Goal: Task Accomplishment & Management: Use online tool/utility

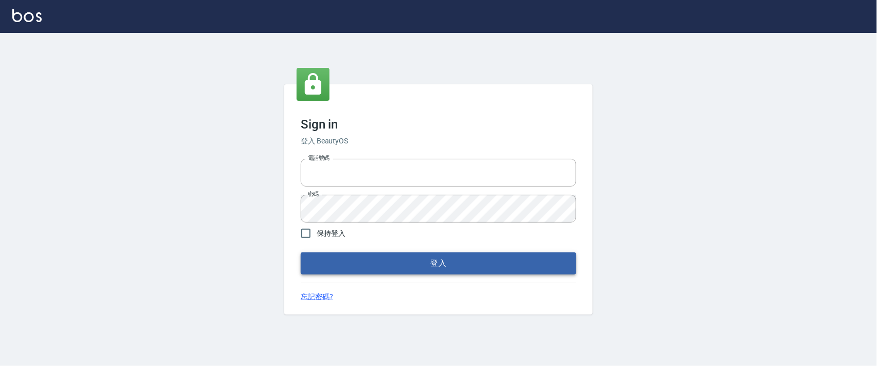
type input "0927987640"
click at [455, 266] on button "登入" at bounding box center [439, 263] width 276 height 22
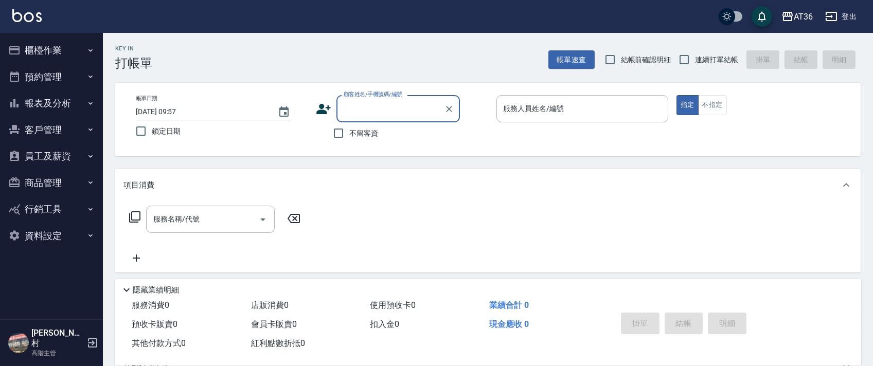
click at [53, 47] on button "櫃檯作業" at bounding box center [51, 50] width 95 height 27
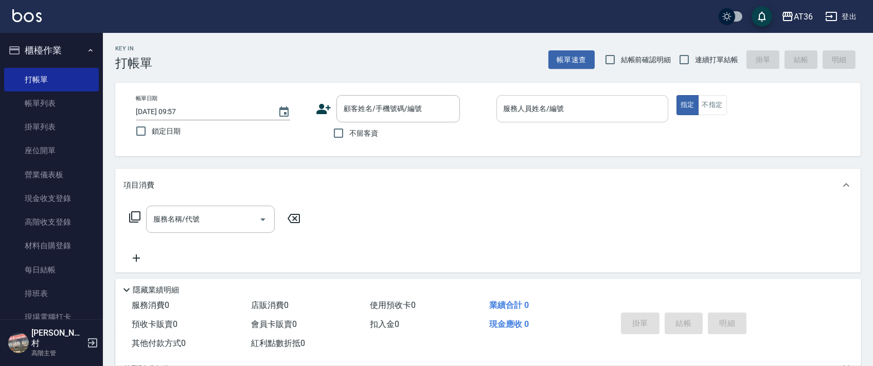
click at [636, 111] on input "服務人員姓名/編號" at bounding box center [582, 109] width 162 height 18
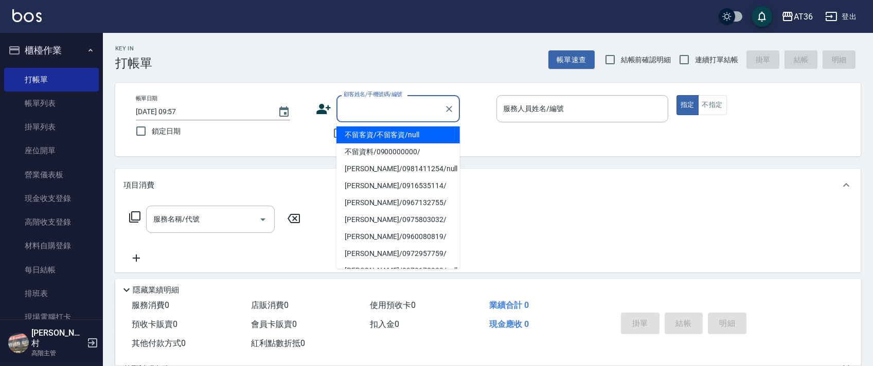
click at [415, 112] on div "顧客姓名/手機號碼/編號 顧客姓名/手機號碼/編號" at bounding box center [397, 108] width 123 height 27
click at [449, 108] on icon "Clear" at bounding box center [449, 109] width 6 height 6
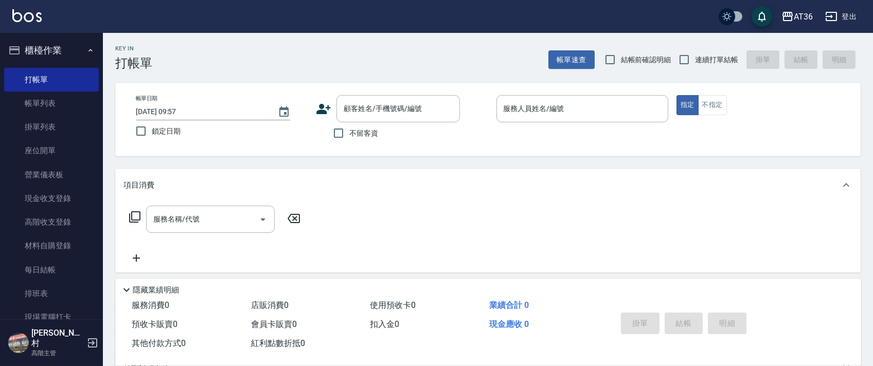
click at [308, 58] on div "Key In 打帳單 帳單速查 結帳前確認明細 連續打單結帳 掛單 結帳 明細" at bounding box center [481, 52] width 757 height 38
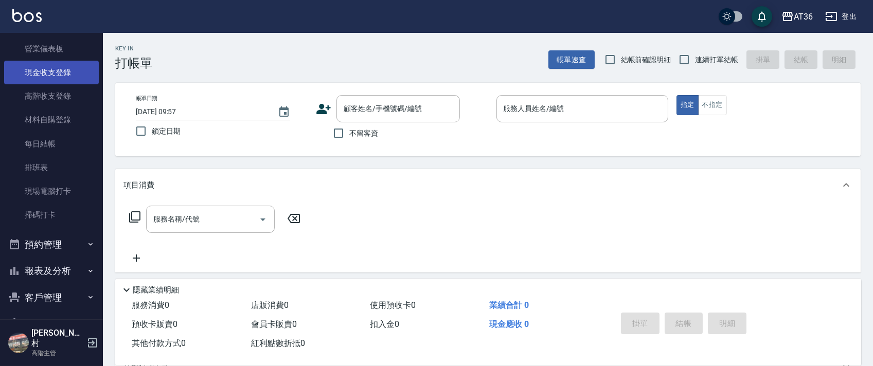
scroll to position [137, 0]
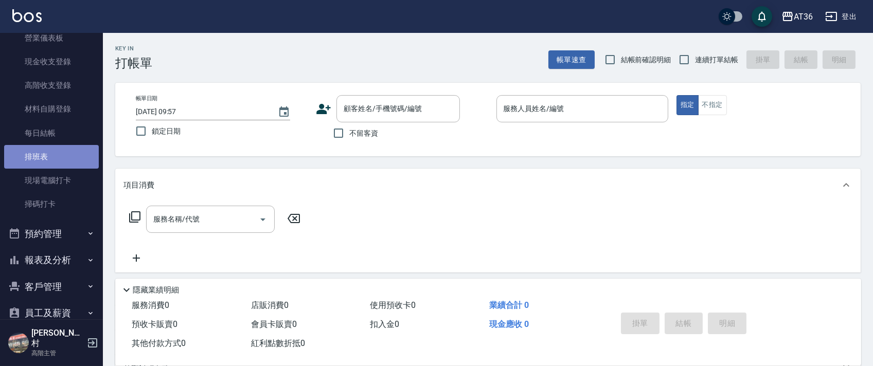
click at [58, 152] on link "排班表" at bounding box center [51, 157] width 95 height 24
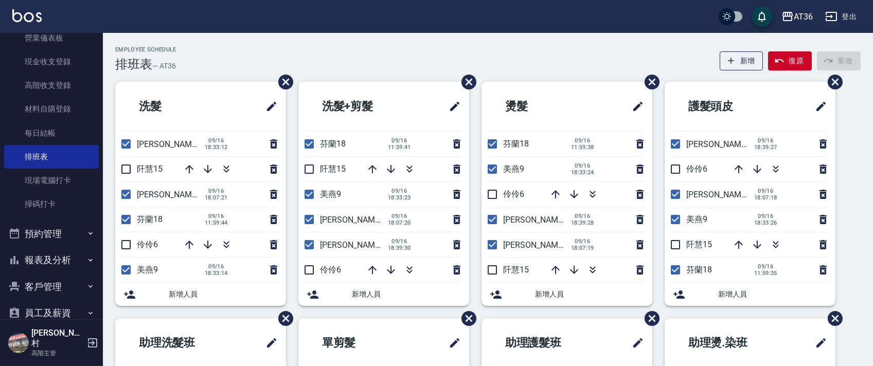
click at [125, 141] on input "checkbox" at bounding box center [126, 144] width 22 height 22
checkbox input "false"
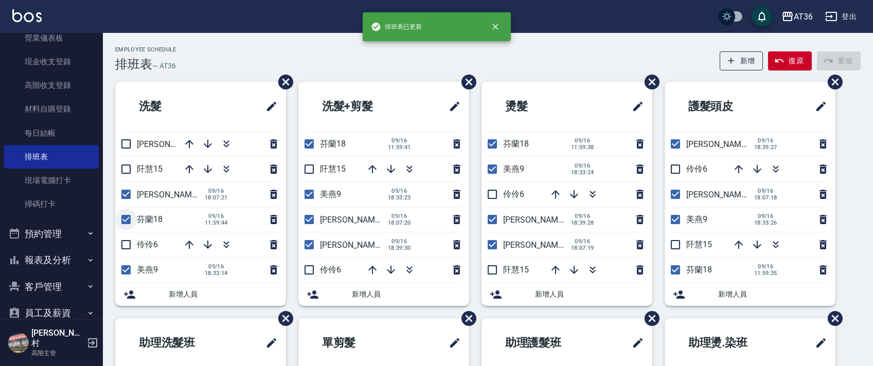
click at [126, 218] on input "checkbox" at bounding box center [126, 220] width 22 height 22
checkbox input "false"
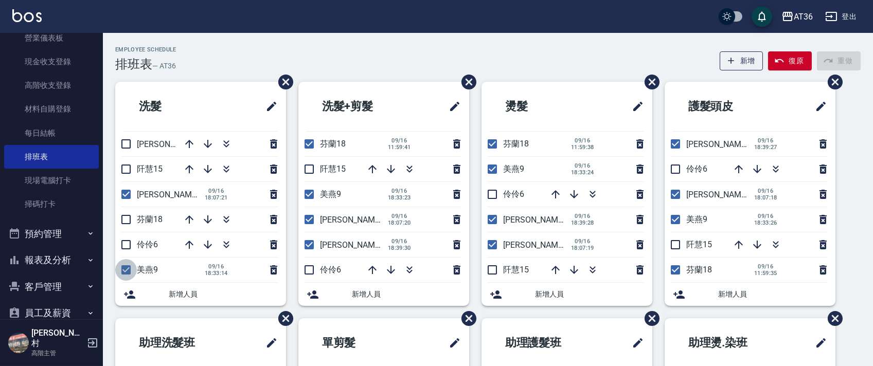
click at [124, 273] on input "checkbox" at bounding box center [126, 270] width 22 height 22
checkbox input "false"
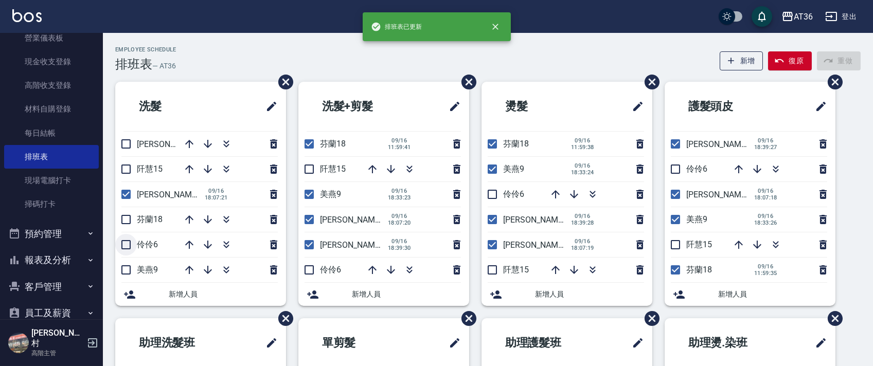
click at [127, 243] on input "checkbox" at bounding box center [126, 245] width 22 height 22
checkbox input "true"
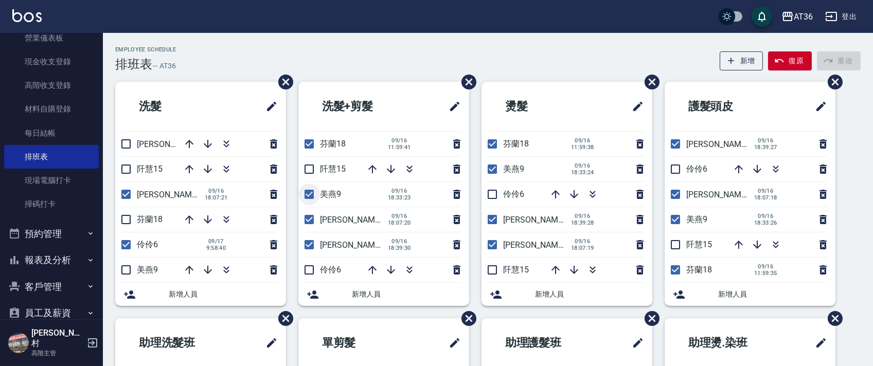
click at [309, 192] on input "checkbox" at bounding box center [309, 195] width 22 height 22
checkbox input "false"
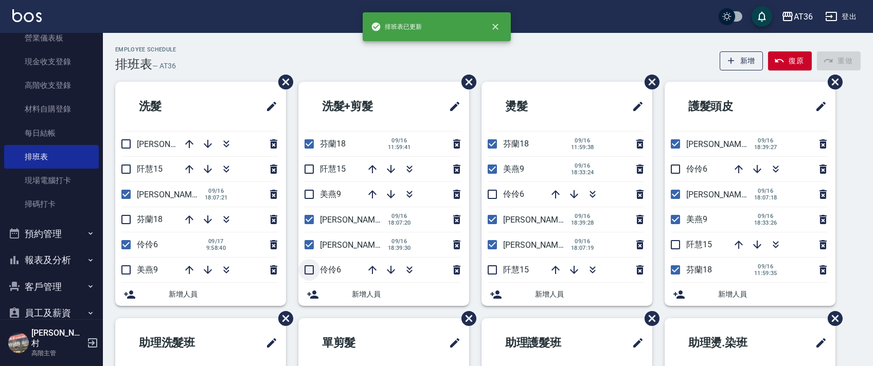
click at [311, 267] on input "checkbox" at bounding box center [309, 270] width 22 height 22
checkbox input "true"
click at [306, 244] on input "checkbox" at bounding box center [309, 245] width 22 height 22
checkbox input "false"
click at [311, 147] on input "checkbox" at bounding box center [309, 144] width 22 height 22
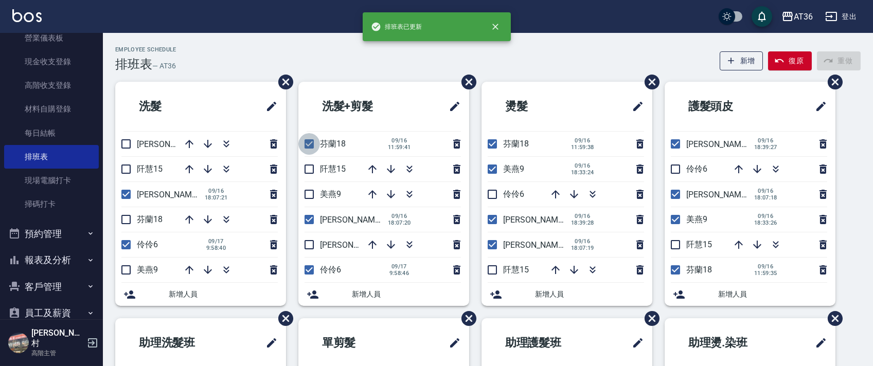
checkbox input "false"
click at [492, 140] on input "checkbox" at bounding box center [492, 144] width 22 height 22
checkbox input "false"
click at [492, 171] on input "checkbox" at bounding box center [492, 169] width 22 height 22
checkbox input "false"
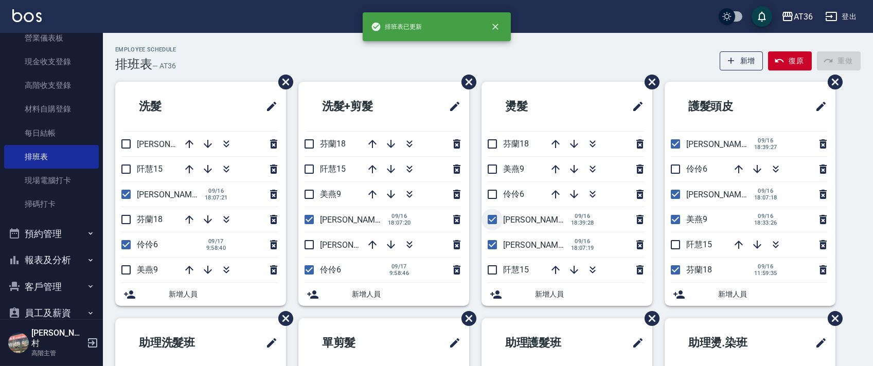
click at [491, 216] on input "checkbox" at bounding box center [492, 220] width 22 height 22
checkbox input "false"
click at [490, 197] on input "checkbox" at bounding box center [492, 195] width 22 height 22
checkbox input "true"
click at [677, 141] on input "checkbox" at bounding box center [675, 144] width 22 height 22
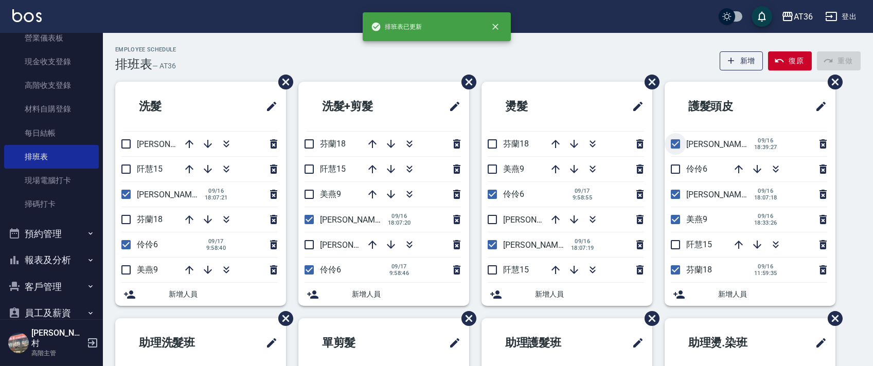
checkbox input "false"
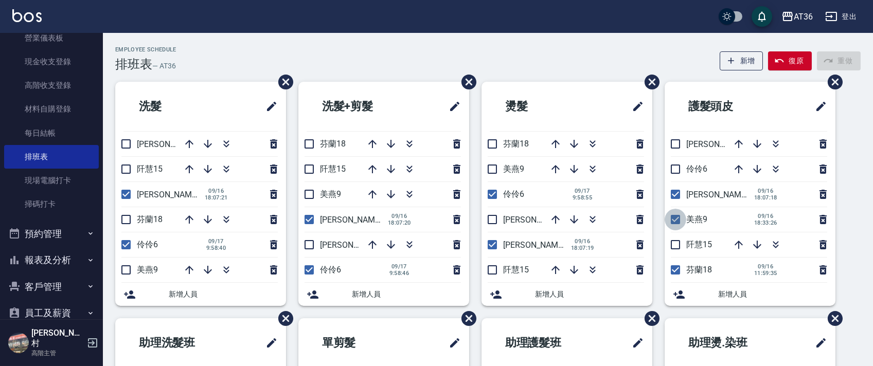
click at [678, 219] on input "checkbox" at bounding box center [675, 220] width 22 height 22
checkbox input "false"
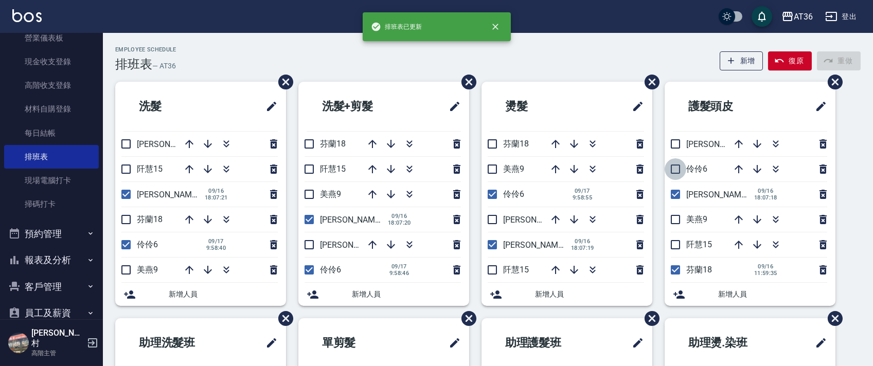
click at [675, 170] on input "checkbox" at bounding box center [675, 169] width 22 height 22
checkbox input "true"
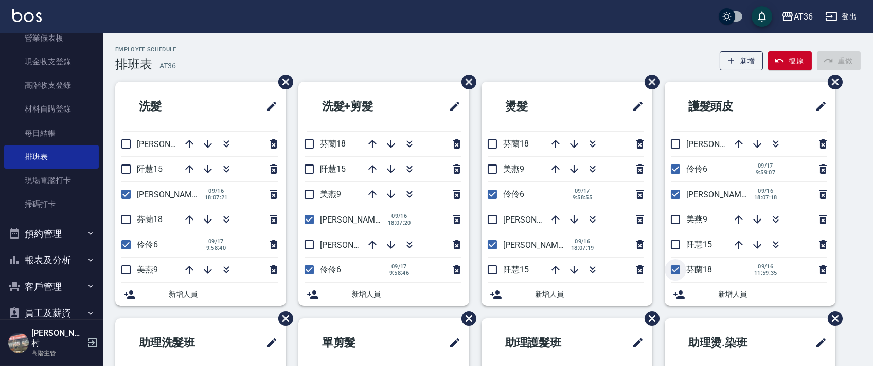
click at [676, 268] on input "checkbox" at bounding box center [675, 270] width 22 height 22
checkbox input "false"
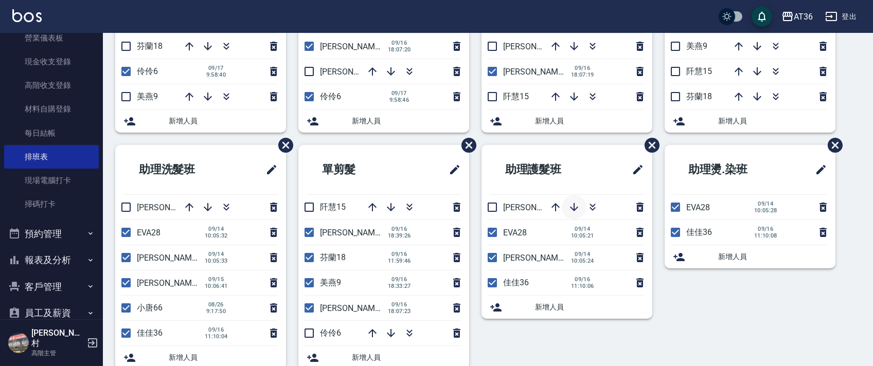
scroll to position [193, 0]
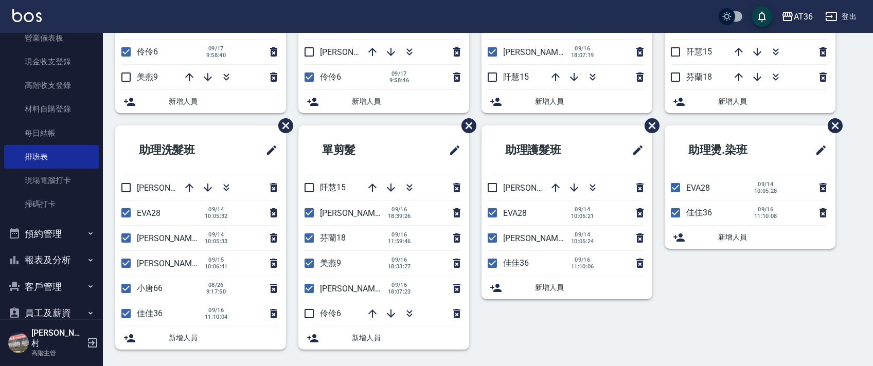
drag, startPoint x: 118, startPoint y: 314, endPoint x: 121, endPoint y: 309, distance: 6.7
click at [118, 314] on input "checkbox" at bounding box center [126, 314] width 22 height 22
checkbox input "false"
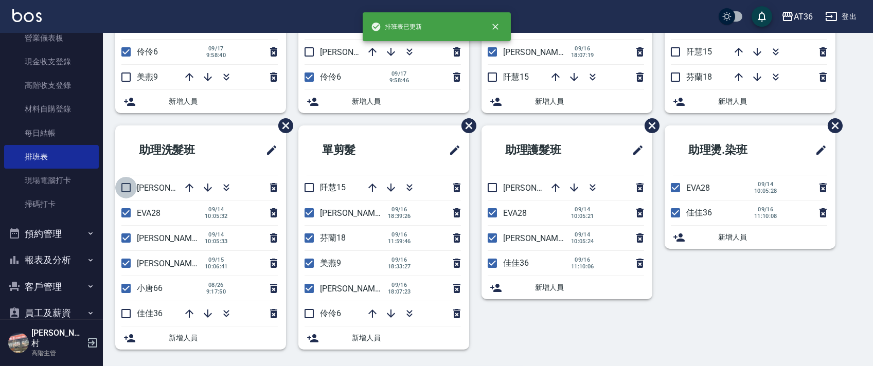
click at [123, 186] on input "checkbox" at bounding box center [126, 188] width 22 height 22
checkbox input "true"
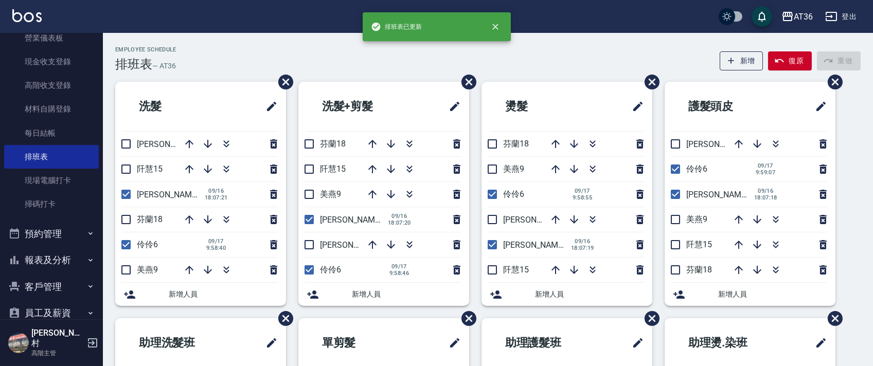
click at [211, 70] on div "Employee Schedule 排班表 — AT36 新增 復原 重做" at bounding box center [487, 58] width 745 height 25
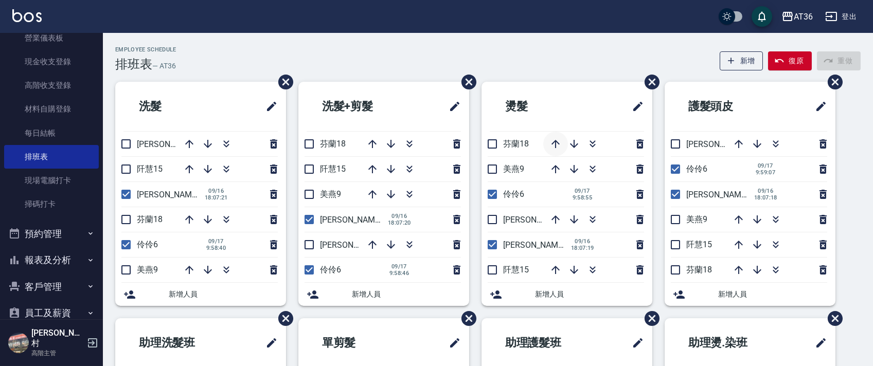
click at [549, 142] on icon "button" at bounding box center [555, 144] width 12 height 12
